Goal: Information Seeking & Learning: Compare options

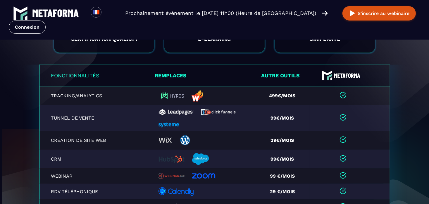
scroll to position [1208, 0]
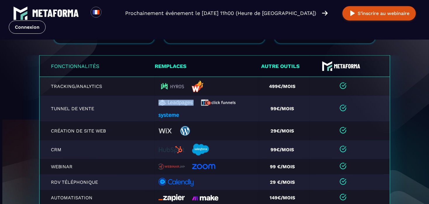
drag, startPoint x: 151, startPoint y: 116, endPoint x: 202, endPoint y: 114, distance: 50.9
click at [202, 114] on tr "Tunnel de vente 99€/mois" at bounding box center [214, 108] width 351 height 26
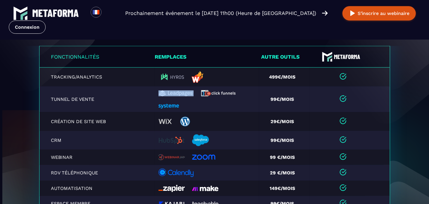
scroll to position [1199, 0]
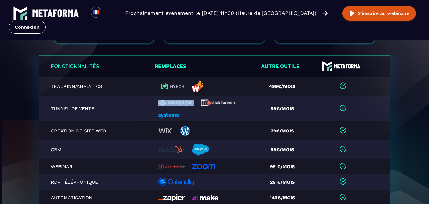
click at [202, 114] on div at bounding box center [205, 108] width 95 height 19
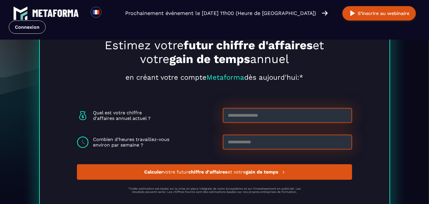
scroll to position [1579, 0]
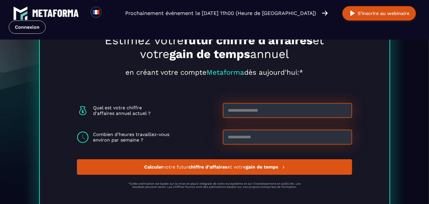
click at [259, 109] on input at bounding box center [287, 110] width 129 height 15
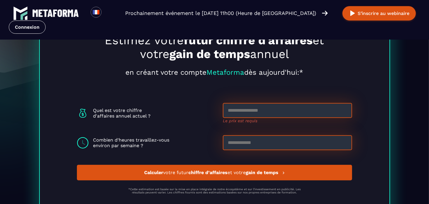
drag, startPoint x: 101, startPoint y: 134, endPoint x: 168, endPoint y: 145, distance: 67.7
click at [167, 145] on p "Combien d'heures travaillez-vous environ par semaine ?" at bounding box center [131, 142] width 76 height 11
click at [168, 145] on p "Combien d'heures travaillez-vous environ par semaine ?" at bounding box center [131, 142] width 76 height 11
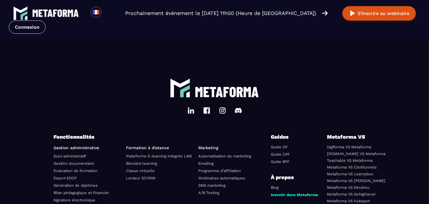
scroll to position [2050, 0]
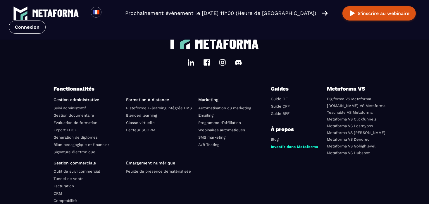
click at [354, 108] on link "[DOMAIN_NAME] VS Metaforma" at bounding box center [356, 105] width 58 height 4
click at [312, 105] on div "Guides Guide OF Guide CPF Guide BPF À propos Blog Investir dans Metaforma" at bounding box center [299, 121] width 56 height 72
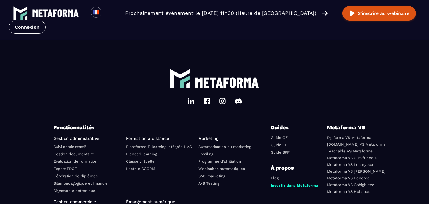
scroll to position [2030, 0]
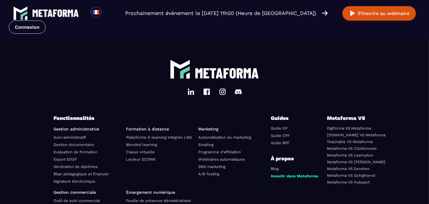
click at [348, 130] on link "Digiforma VS Metaforma" at bounding box center [349, 128] width 44 height 4
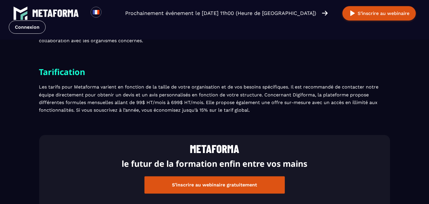
scroll to position [1111, 0]
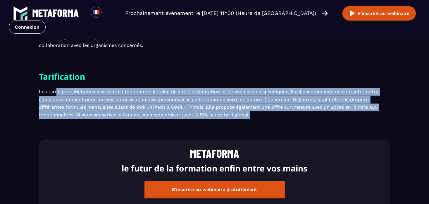
drag, startPoint x: 56, startPoint y: 90, endPoint x: 272, endPoint y: 117, distance: 216.9
drag, startPoint x: 278, startPoint y: 114, endPoint x: 45, endPoint y: 87, distance: 234.5
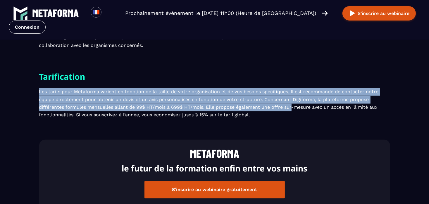
drag, startPoint x: 45, startPoint y: 87, endPoint x: 290, endPoint y: 109, distance: 246.6
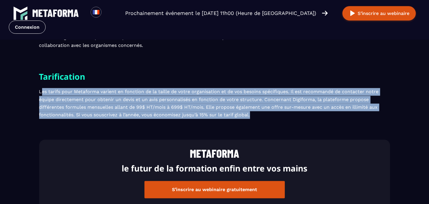
drag, startPoint x: 292, startPoint y: 114, endPoint x: 41, endPoint y: 90, distance: 252.4
drag, startPoint x: 85, startPoint y: 100, endPoint x: 306, endPoint y: 125, distance: 222.8
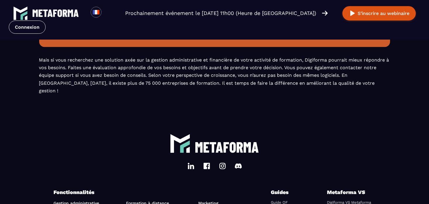
scroll to position [1491, 0]
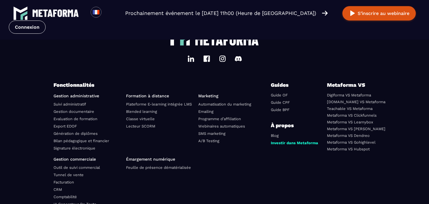
click at [352, 99] on link "[DOMAIN_NAME] VS Metaforma" at bounding box center [356, 101] width 58 height 4
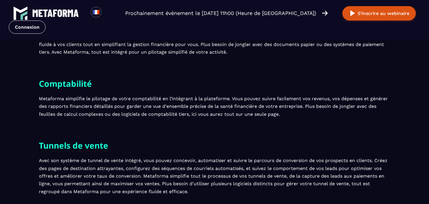
scroll to position [643, 0]
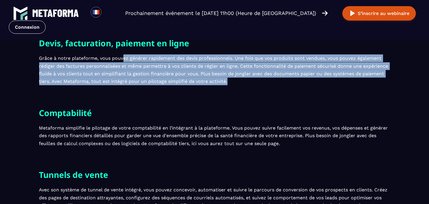
drag, startPoint x: 124, startPoint y: 71, endPoint x: 306, endPoint y: 107, distance: 185.8
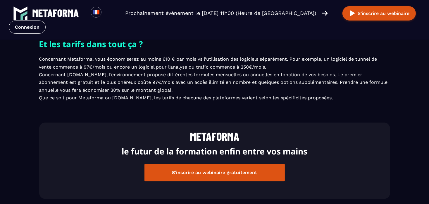
scroll to position [1287, 0]
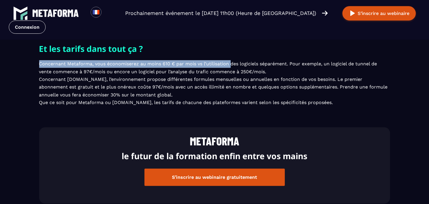
drag, startPoint x: 49, startPoint y: 67, endPoint x: 230, endPoint y: 69, distance: 181.6
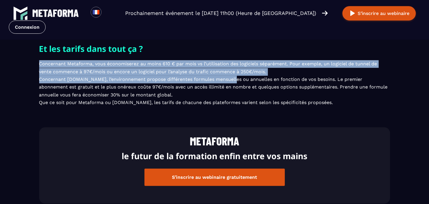
drag, startPoint x: 218, startPoint y: 88, endPoint x: 28, endPoint y: 64, distance: 191.5
click at [32, 64] on section "Et les tarifs dans tout ça ? Concernant Metaforma, vous économiserez au moins 6…" at bounding box center [214, 84] width 429 height 85
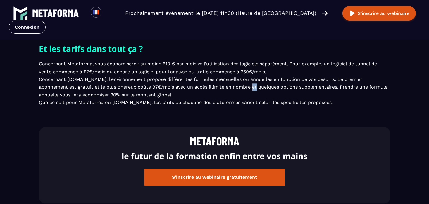
drag, startPoint x: 217, startPoint y: 92, endPoint x: 220, endPoint y: 92, distance: 3.3
drag, startPoint x: 242, startPoint y: 99, endPoint x: 189, endPoint y: 104, distance: 53.7
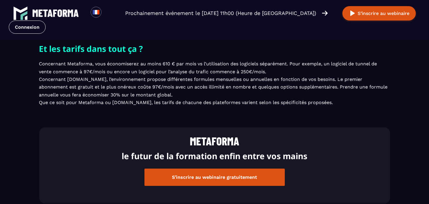
drag, startPoint x: 189, startPoint y: 102, endPoint x: 35, endPoint y: 59, distance: 159.1
click at [35, 59] on section "Et les tarifs dans tout ça ? Concernant Metaforma, vous économiserez au moins 6…" at bounding box center [214, 84] width 429 height 85
drag, startPoint x: 151, startPoint y: 103, endPoint x: 28, endPoint y: 85, distance: 124.4
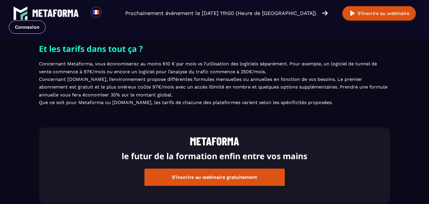
click at [28, 85] on section "Et les tarifs dans tout ça ? Concernant Metaforma, vous économiserez au moins 6…" at bounding box center [214, 84] width 429 height 85
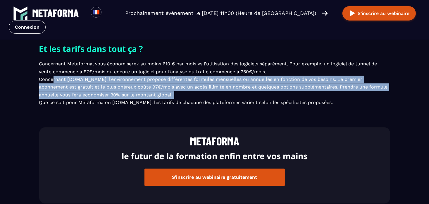
drag, startPoint x: 41, startPoint y: 85, endPoint x: 174, endPoint y: 104, distance: 134.4
drag, startPoint x: 167, startPoint y: 100, endPoint x: 45, endPoint y: 71, distance: 125.5
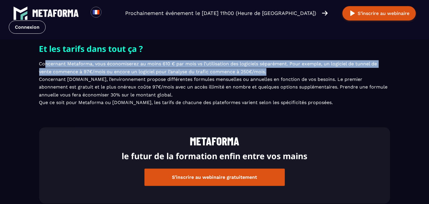
drag, startPoint x: 46, startPoint y: 71, endPoint x: 299, endPoint y: 78, distance: 252.7
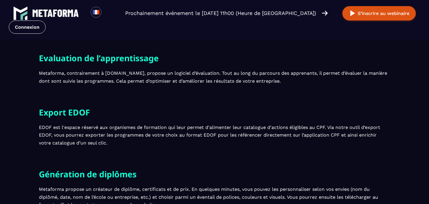
scroll to position [0, 0]
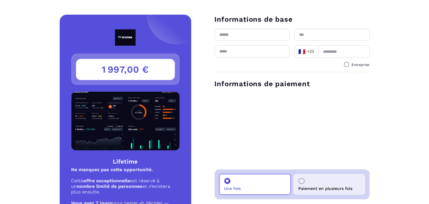
scroll to position [96, 0]
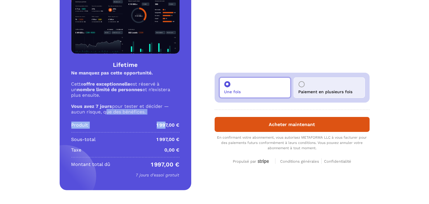
drag, startPoint x: 105, startPoint y: 110, endPoint x: 164, endPoint y: 120, distance: 60.2
click at [164, 120] on div "1 997,00 € Lifetime Ne manquez pas cette opportunité. Cette offre exceptionnell…" at bounding box center [126, 54] width 132 height 272
click at [165, 120] on div "1 997,00 € Lifetime Ne manquez pas cette opportunité. Cette offre exceptionnell…" at bounding box center [126, 54] width 132 height 272
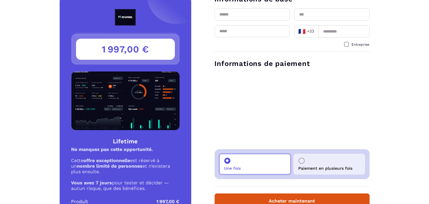
scroll to position [0, 0]
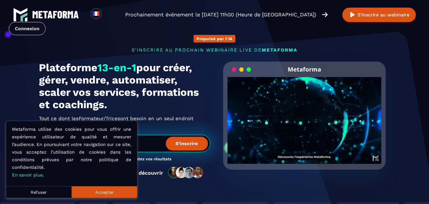
click at [309, 123] on video "Your browser does not support the video tag." at bounding box center [304, 115] width 154 height 77
